Goal: Task Accomplishment & Management: Complete application form

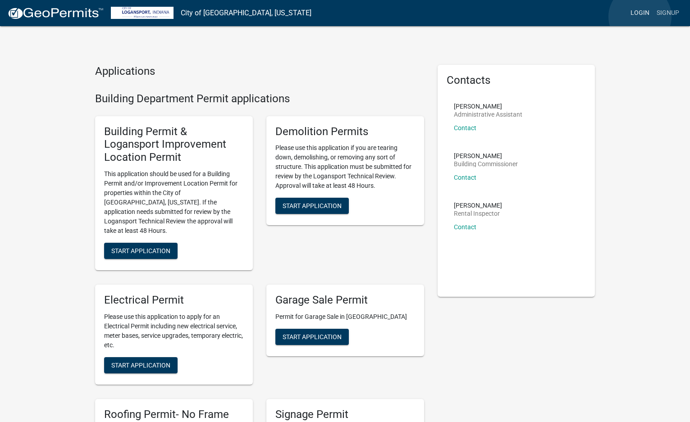
click at [640, 17] on link "Login" at bounding box center [639, 13] width 26 height 17
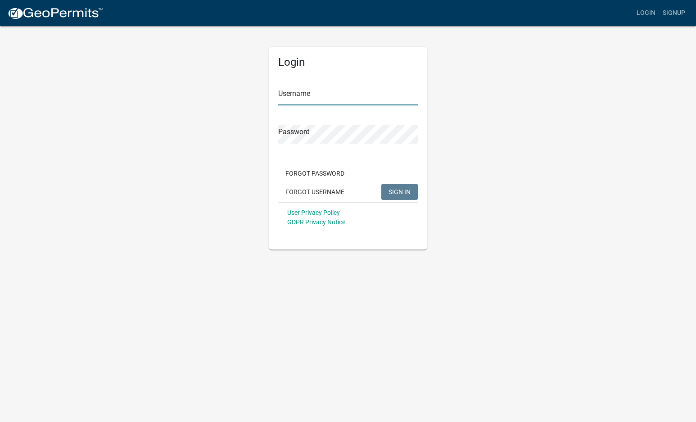
click at [335, 94] on input "Username" at bounding box center [348, 96] width 140 height 18
type input "JkampBTH231"
click at [381, 184] on button "SIGN IN" at bounding box center [399, 192] width 36 height 16
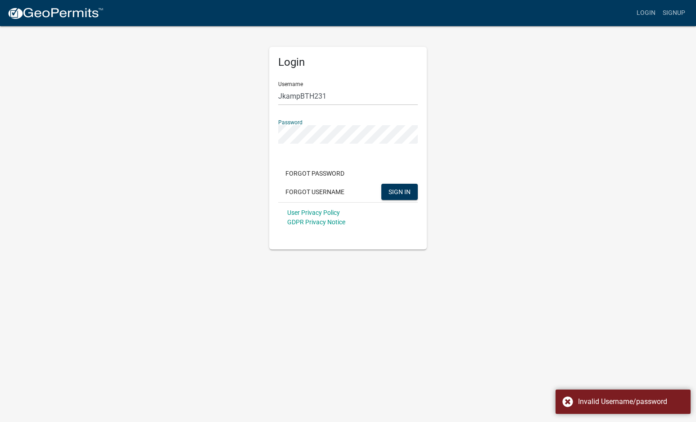
click at [192, 161] on div "Login Username JkampBTH231 Password Forgot Password Forgot Username SIGN IN Use…" at bounding box center [347, 137] width 513 height 224
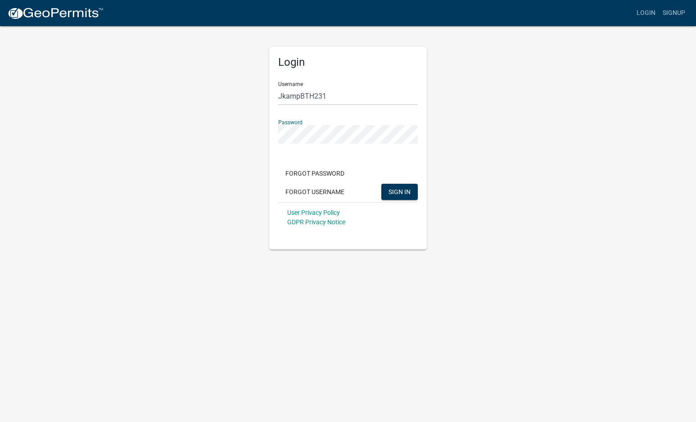
click at [381, 184] on button "SIGN IN" at bounding box center [399, 192] width 36 height 16
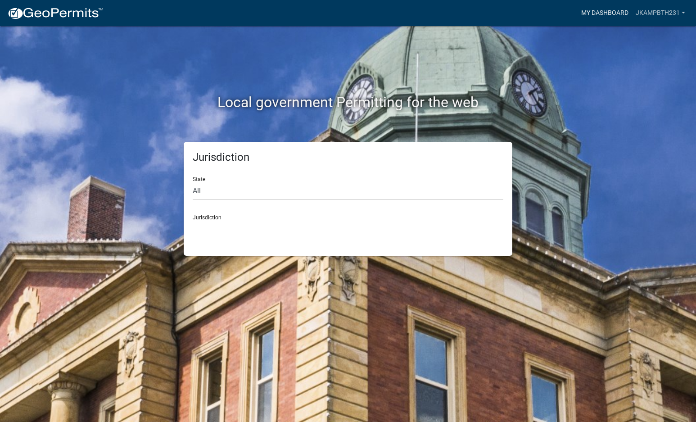
click at [622, 15] on link "My Dashboard" at bounding box center [605, 13] width 54 height 17
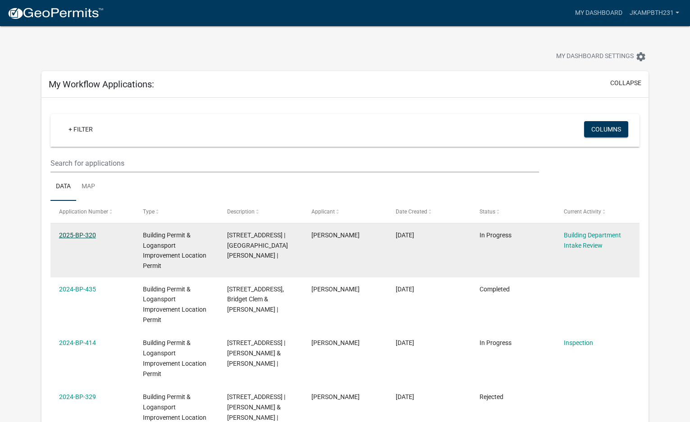
click at [90, 234] on link "2025-BP-320" at bounding box center [77, 234] width 37 height 7
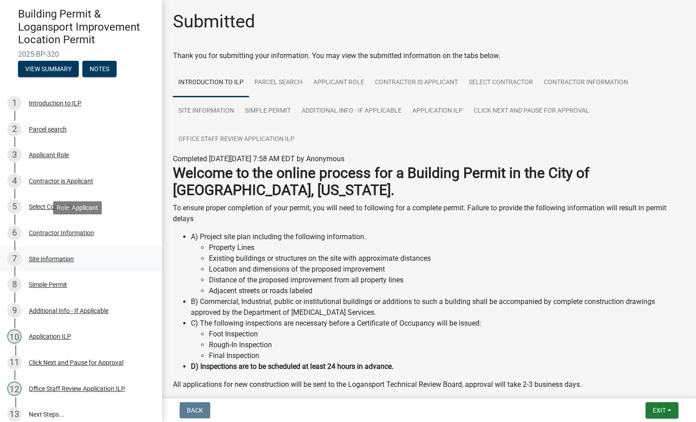
scroll to position [104, 0]
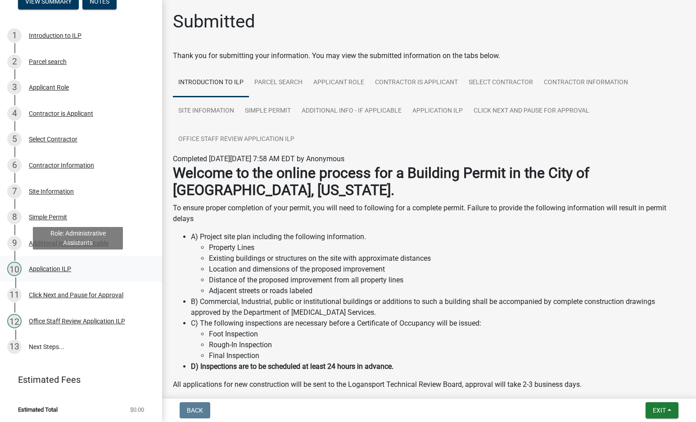
click at [54, 266] on div "Application ILP" at bounding box center [50, 269] width 42 height 6
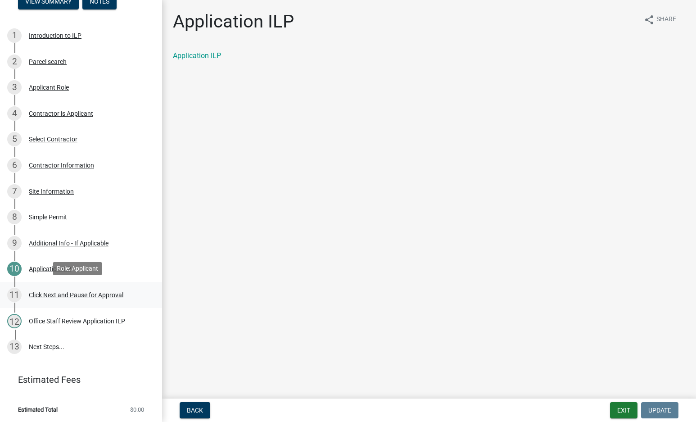
click at [101, 295] on div "Click Next and Pause for Approval" at bounding box center [76, 295] width 95 height 6
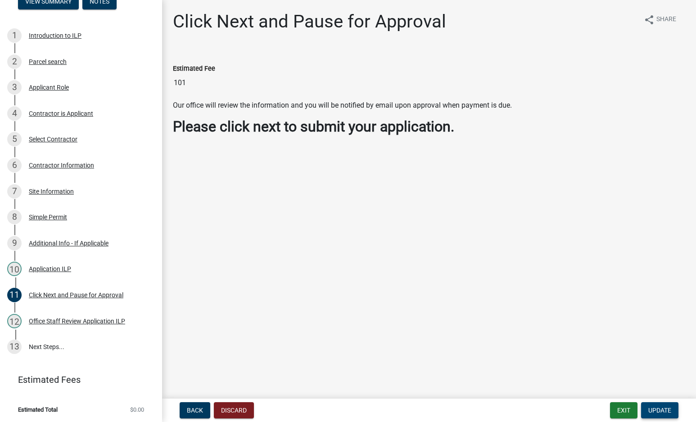
click at [662, 407] on span "Update" at bounding box center [660, 410] width 23 height 7
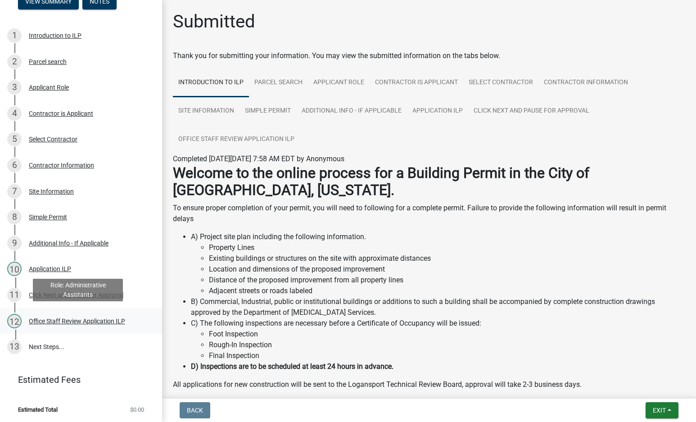
drag, startPoint x: 65, startPoint y: 321, endPoint x: 102, endPoint y: 322, distance: 37.4
click at [66, 321] on div "Office Staff Review Application ILP" at bounding box center [77, 321] width 96 height 6
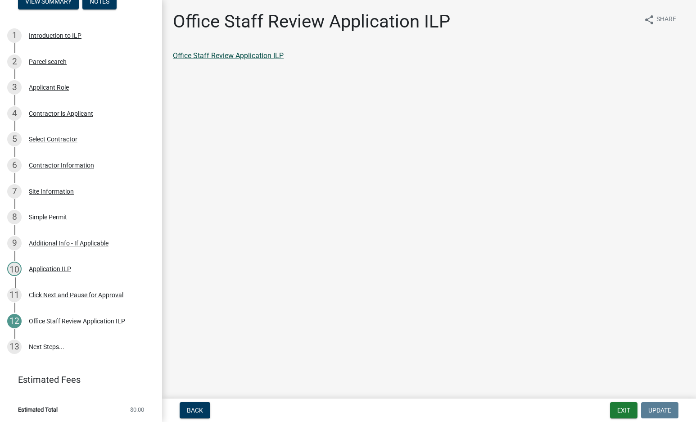
click at [214, 54] on link "Office Staff Review Application ILP" at bounding box center [228, 55] width 111 height 9
click at [47, 344] on link "13 Next Steps..." at bounding box center [81, 347] width 162 height 26
click at [48, 345] on link "13 Next Steps..." at bounding box center [81, 347] width 162 height 26
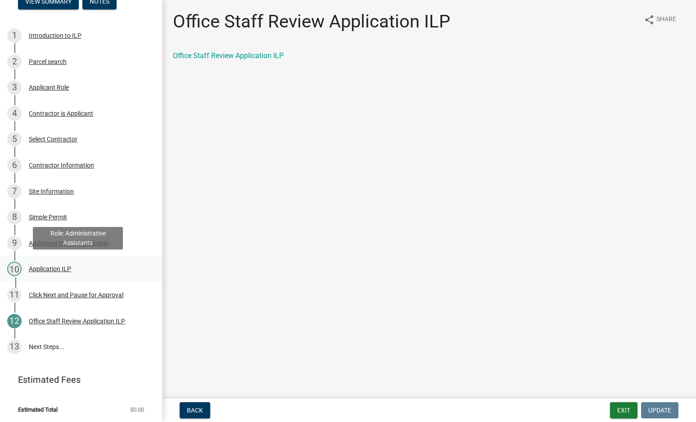
click at [60, 266] on div "Application ILP" at bounding box center [50, 269] width 42 height 6
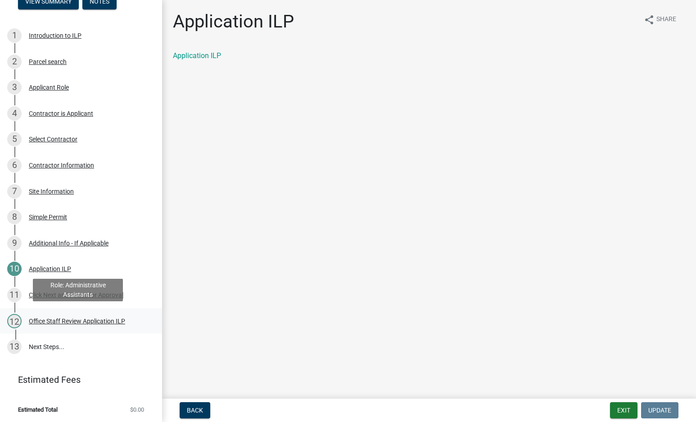
click at [100, 321] on div "Office Staff Review Application ILP" at bounding box center [77, 321] width 96 height 6
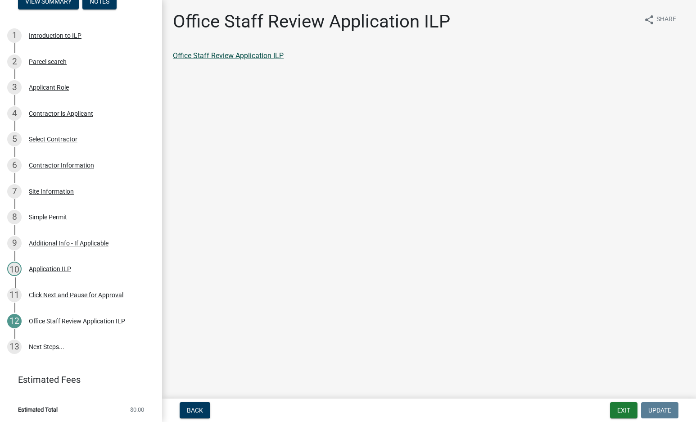
click at [242, 54] on link "Office Staff Review Application ILP" at bounding box center [228, 55] width 111 height 9
click at [627, 411] on button "Exit" at bounding box center [623, 410] width 27 height 16
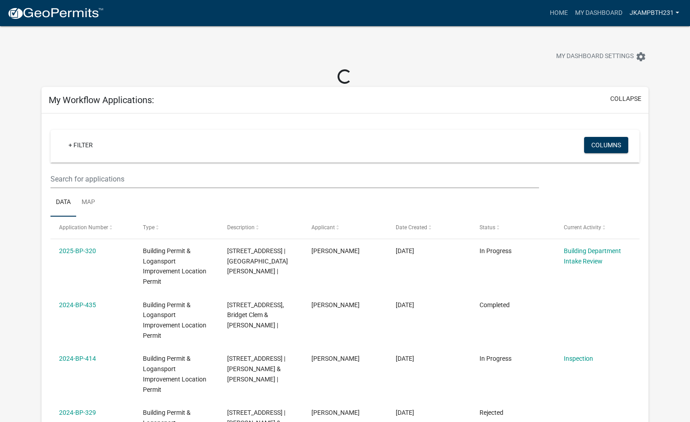
click at [652, 12] on link "JkampBTH231" at bounding box center [654, 13] width 57 height 17
click at [644, 88] on link "Logout" at bounding box center [643, 88] width 77 height 22
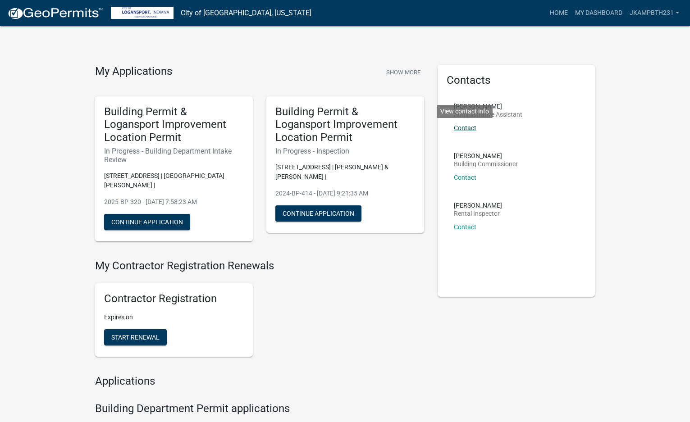
click at [469, 128] on link "Contact" at bounding box center [465, 127] width 23 height 7
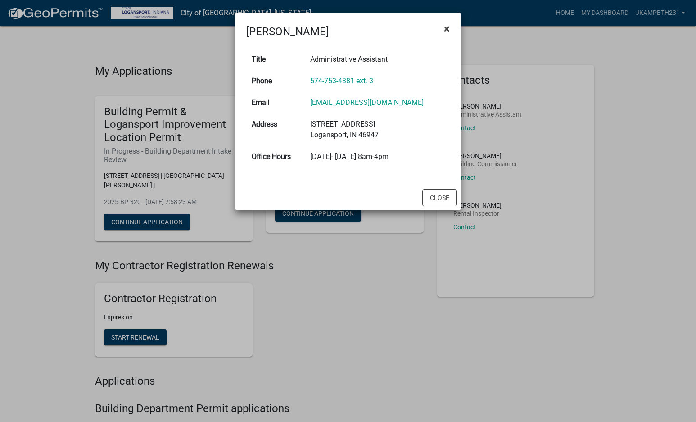
drag, startPoint x: 448, startPoint y: 30, endPoint x: 444, endPoint y: 32, distance: 4.6
click at [448, 30] on span "×" at bounding box center [447, 29] width 6 height 13
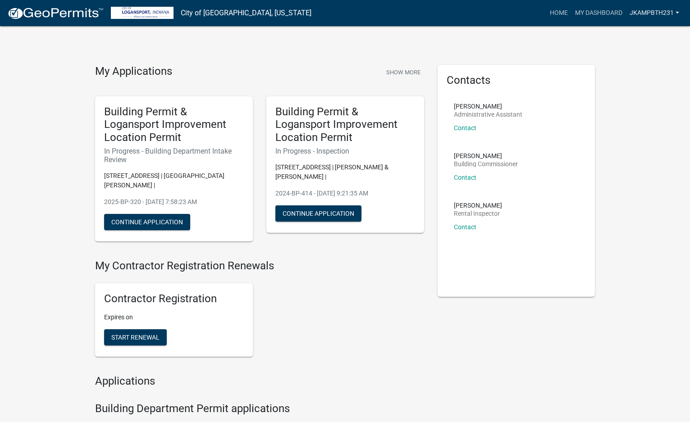
click at [658, 11] on link "JkampBTH231" at bounding box center [654, 13] width 57 height 17
click at [634, 89] on link "Logout" at bounding box center [643, 88] width 77 height 22
